Goal: Task Accomplishment & Management: Use online tool/utility

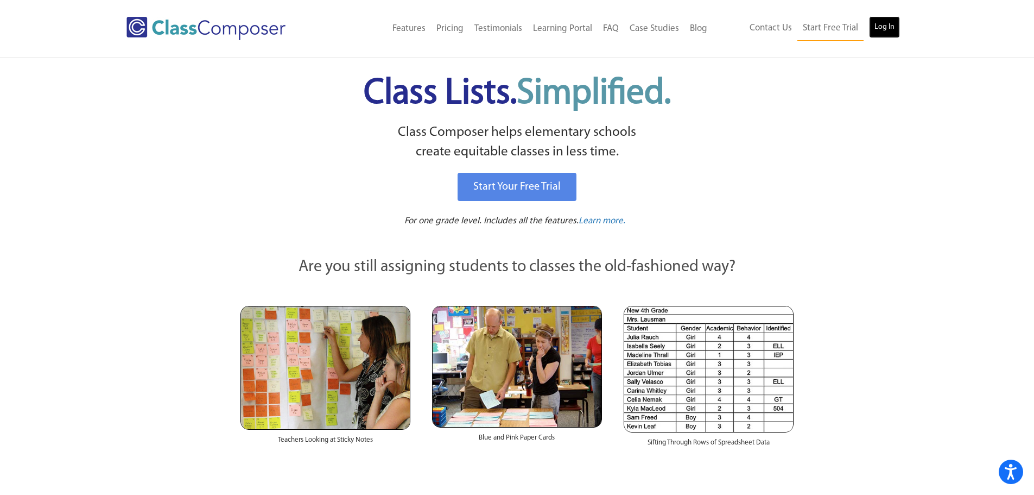
click at [895, 22] on link "Log In" at bounding box center [884, 27] width 31 height 22
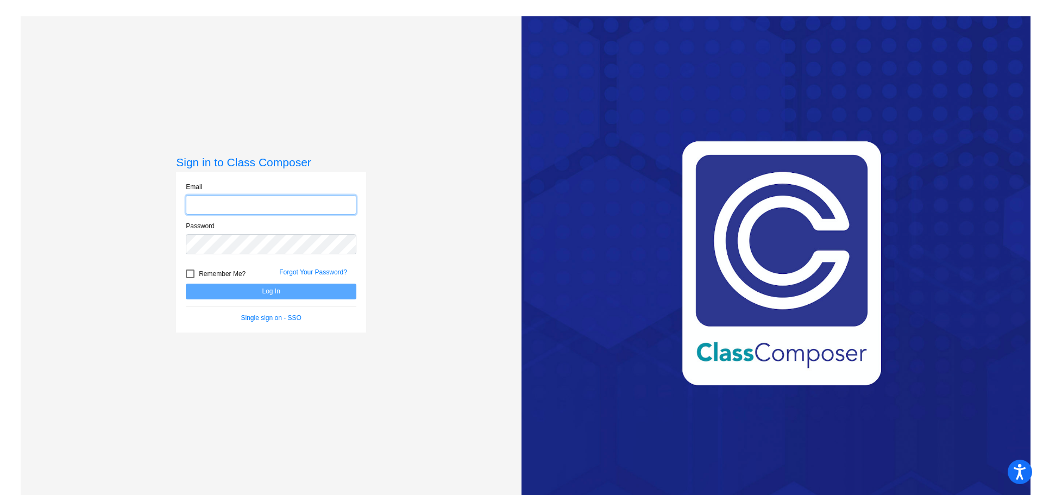
click at [264, 203] on input "email" at bounding box center [271, 205] width 171 height 20
type input "[EMAIL_ADDRESS][DOMAIN_NAME]"
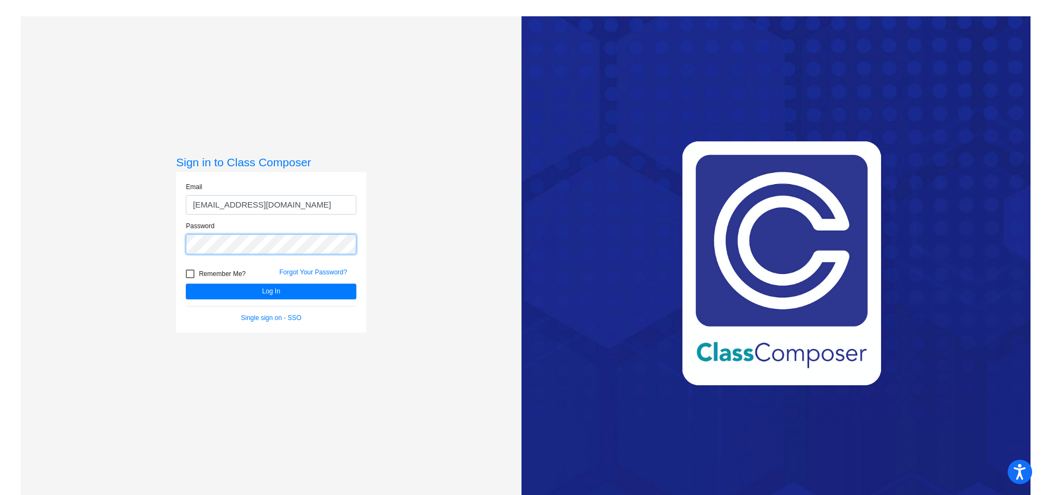
click at [186, 283] on button "Log In" at bounding box center [271, 291] width 171 height 16
click at [0, 217] on html "Accessibility Screen-Reader Guide, Feedback, and Issue Reporting | New window S…" at bounding box center [521, 247] width 1043 height 495
click at [186, 283] on button "Log In" at bounding box center [271, 291] width 171 height 16
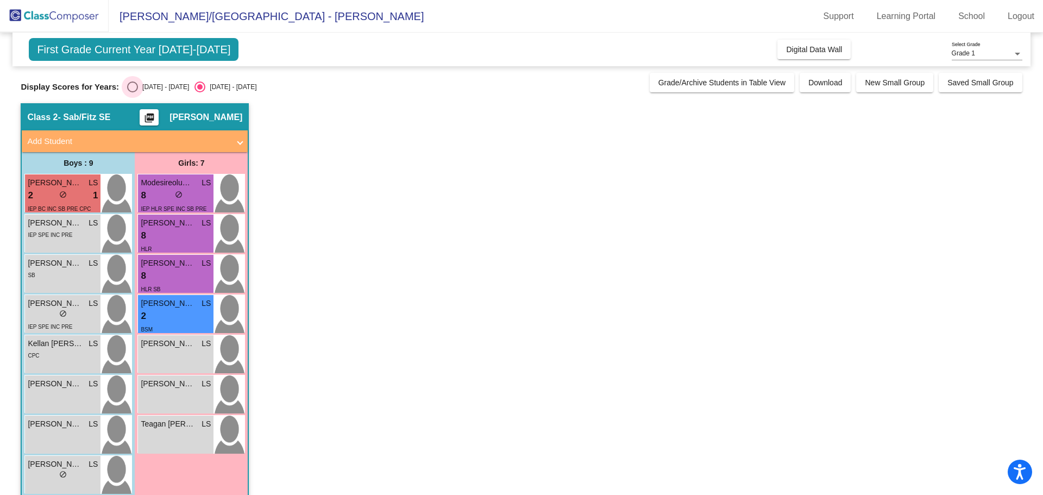
click at [130, 85] on div "Select an option" at bounding box center [132, 86] width 11 height 11
click at [132, 92] on input "[DATE] - [DATE]" at bounding box center [132, 92] width 1 height 1
radio input "true"
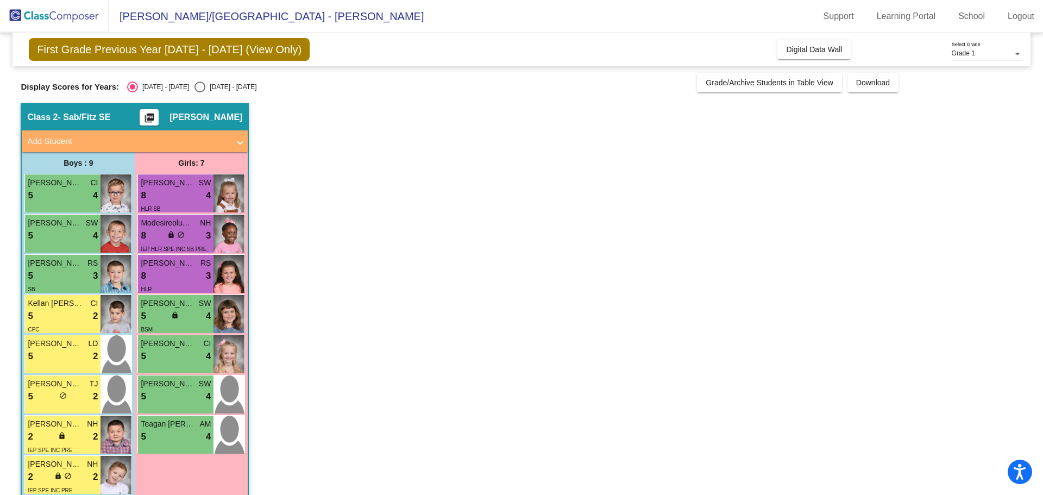
click at [516, 322] on app-classroom "Class 2 - Sab/Fitz SE picture_as_pdf [PERSON_NAME] Add Student First Name Last …" at bounding box center [521, 328] width 1001 height 450
